Goal: Task Accomplishment & Management: Manage account settings

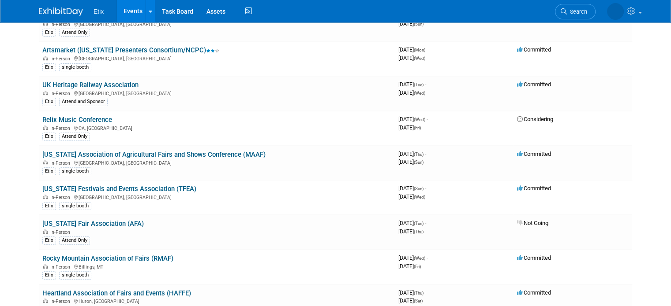
scroll to position [397, 0]
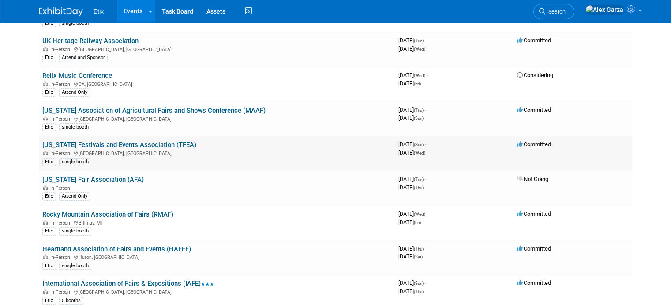
click at [101, 136] on td "[US_STATE] Festivals and Events Association (TFEA) In-Person [GEOGRAPHIC_DATA],…" at bounding box center [217, 153] width 356 height 35
click at [100, 141] on link "[US_STATE] Festivals and Events Association (TFEA)" at bounding box center [119, 145] width 154 height 8
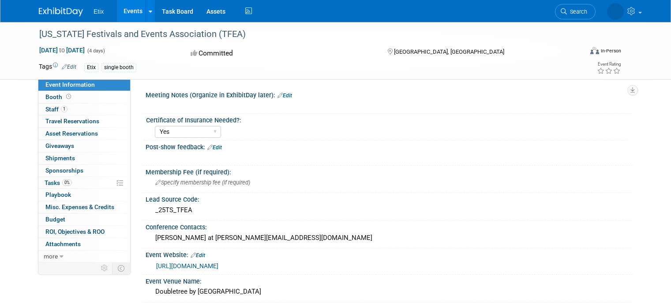
select select "Yes"
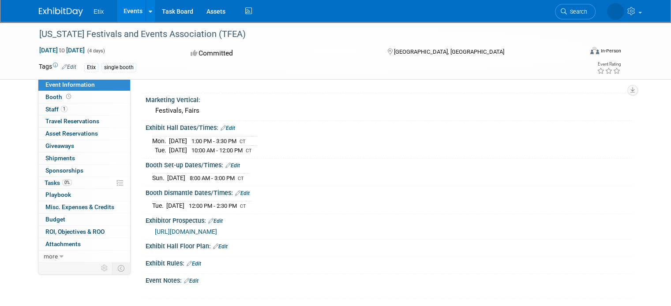
scroll to position [265, 0]
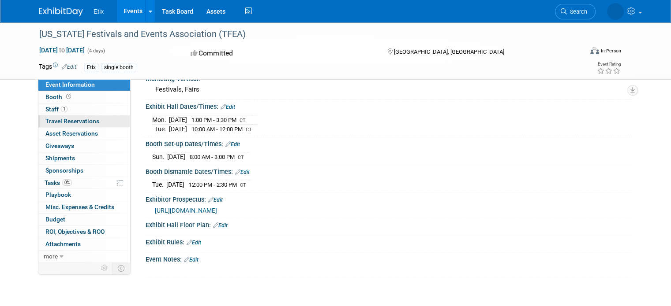
click at [56, 119] on span "Travel Reservations 0" at bounding box center [72, 121] width 54 height 7
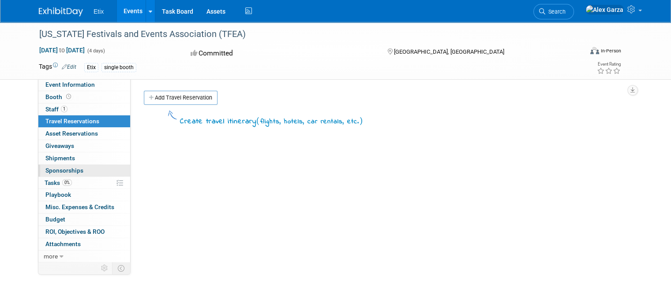
click at [49, 172] on span "Sponsorships 0" at bounding box center [64, 170] width 38 height 7
